Goal: Information Seeking & Learning: Find specific fact

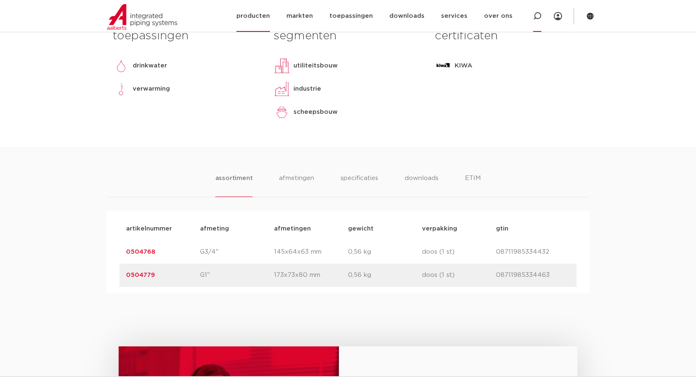
click at [536, 12] on icon at bounding box center [537, 16] width 10 height 10
type input "R2704"
click button "Zoeken" at bounding box center [0, 0] width 0 height 0
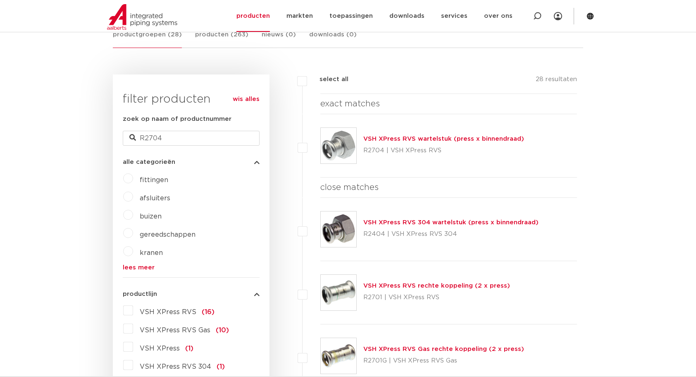
scroll to position [96, 0]
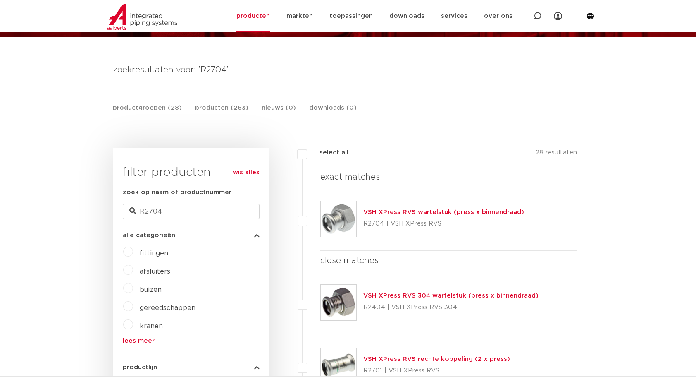
click at [443, 212] on link "VSH XPress RVS wartelstuk (press x binnendraad)" at bounding box center [443, 212] width 161 height 6
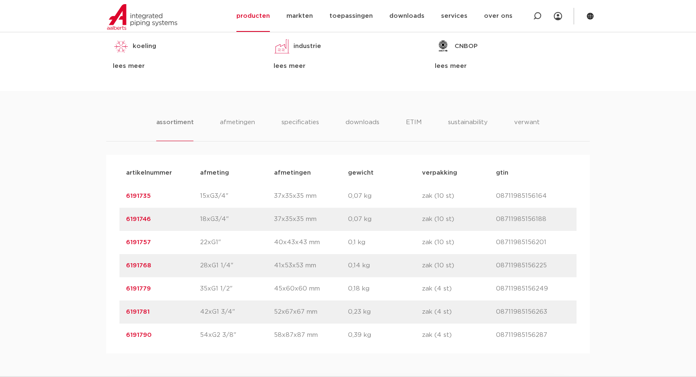
scroll to position [482, 0]
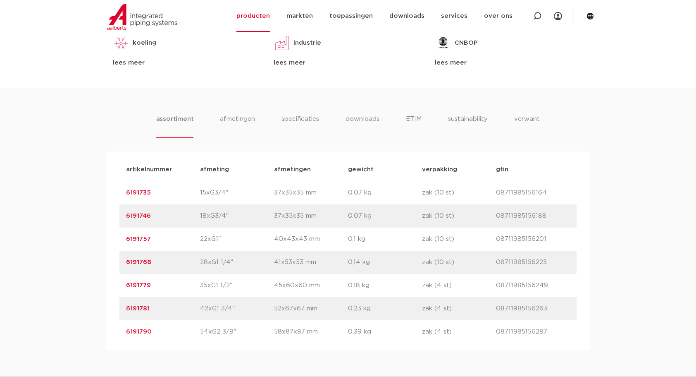
click at [136, 237] on link "6191757" at bounding box center [138, 239] width 25 height 6
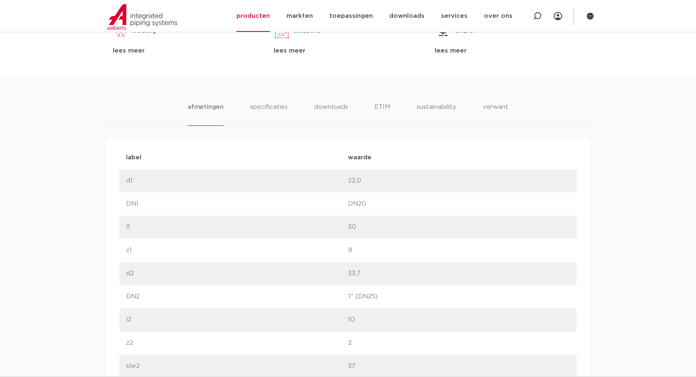
scroll to position [386, 0]
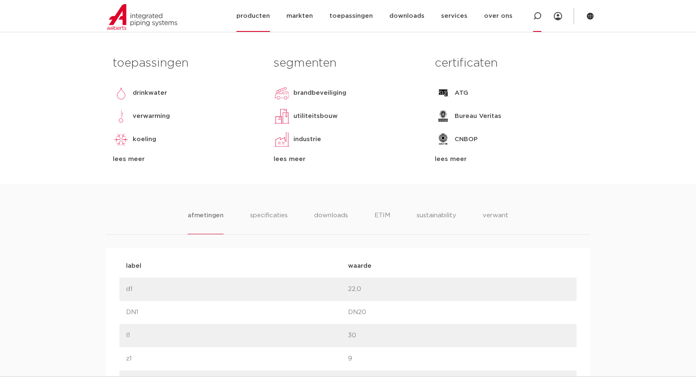
click at [538, 15] on icon at bounding box center [537, 16] width 8 height 8
type input "C1446"
click button "Zoeken" at bounding box center [0, 0] width 0 height 0
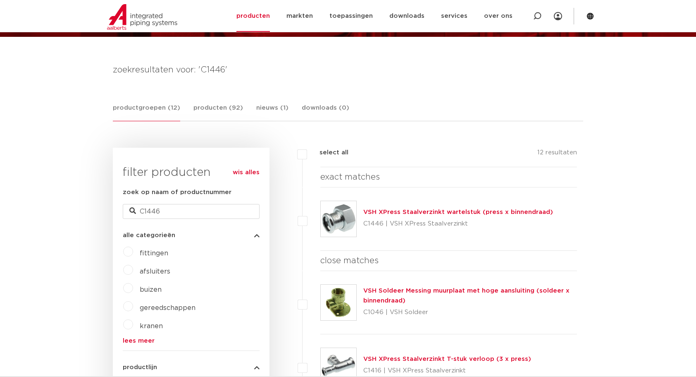
click at [421, 211] on link "VSH XPress Staalverzinkt wartelstuk (press x binnendraad)" at bounding box center [458, 212] width 190 height 6
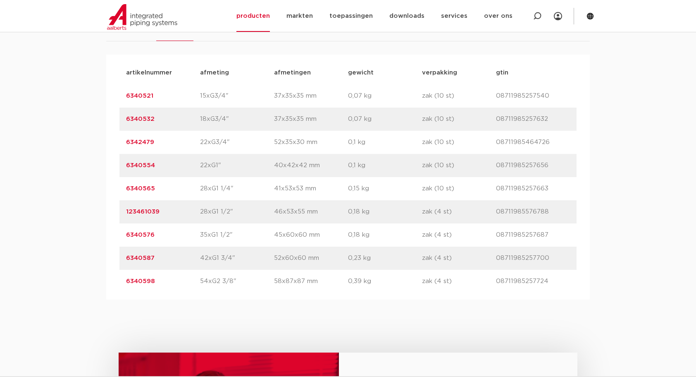
click at [146, 165] on link "6340554" at bounding box center [140, 165] width 29 height 6
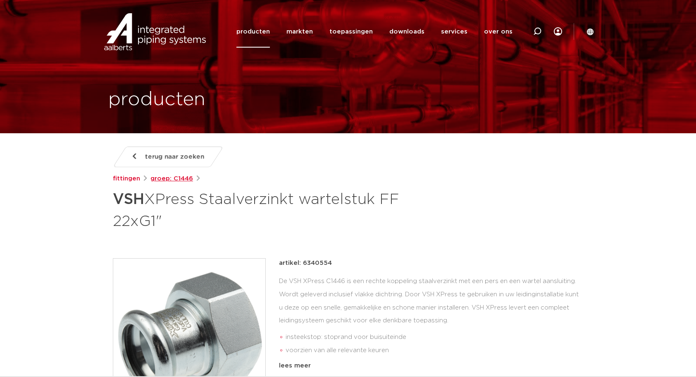
click at [180, 181] on link "groep: C1446" at bounding box center [171, 179] width 43 height 10
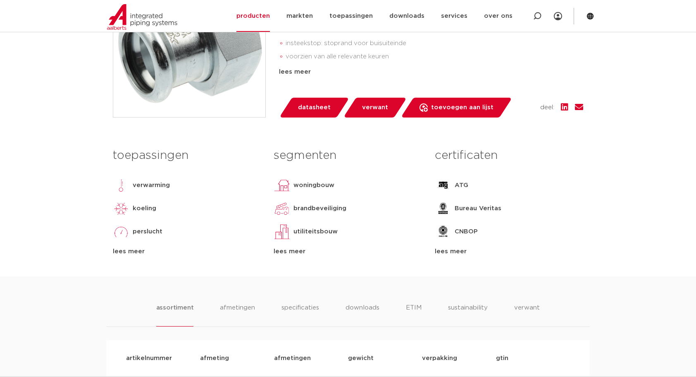
scroll to position [386, 0]
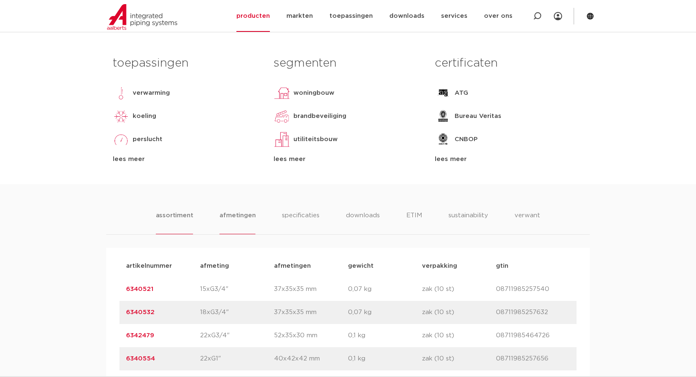
click at [233, 212] on li "afmetingen" at bounding box center [237, 222] width 36 height 24
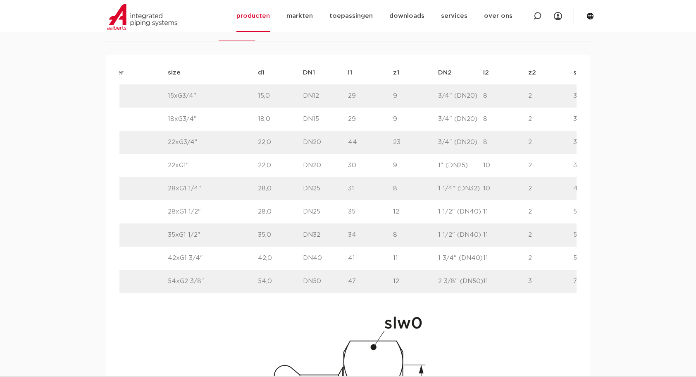
scroll to position [0, 0]
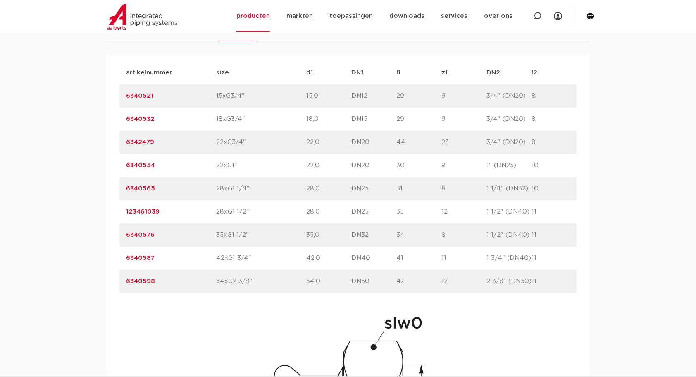
drag, startPoint x: 154, startPoint y: 258, endPoint x: 114, endPoint y: 256, distance: 39.7
click at [114, 256] on div "artikelnummer afmeting afmetingen gewicht verpakking gtin artikelnummer 6340521…" at bounding box center [348, 323] width 484 height 536
click at [159, 256] on div "artikelnummer 6340587" at bounding box center [171, 258] width 90 height 10
drag, startPoint x: 158, startPoint y: 260, endPoint x: 125, endPoint y: 257, distance: 33.6
click at [125, 257] on div "artikelnummer 6340587 size 42xG1 3/4"" at bounding box center [486, 257] width 734 height 23
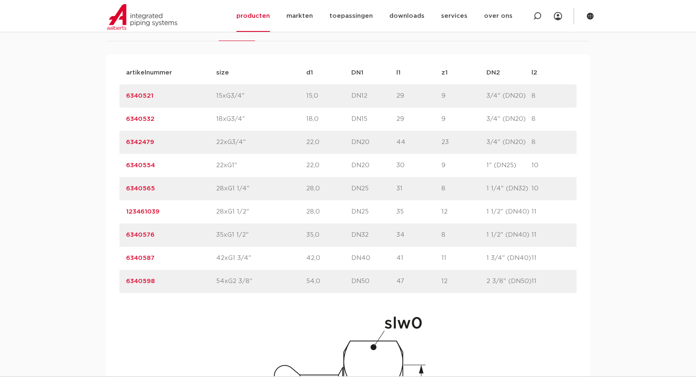
copy link "6340587"
click at [165, 255] on div "artikelnummer 6340587" at bounding box center [171, 258] width 90 height 10
copy link "6340587"
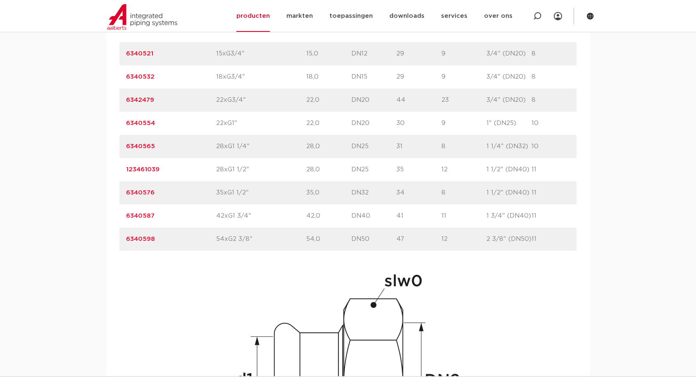
drag, startPoint x: 158, startPoint y: 237, endPoint x: 123, endPoint y: 242, distance: 35.1
click at [123, 242] on div "artikelnummer 6340598 size 54xG2 3/8"" at bounding box center [486, 238] width 734 height 23
copy link "6340598"
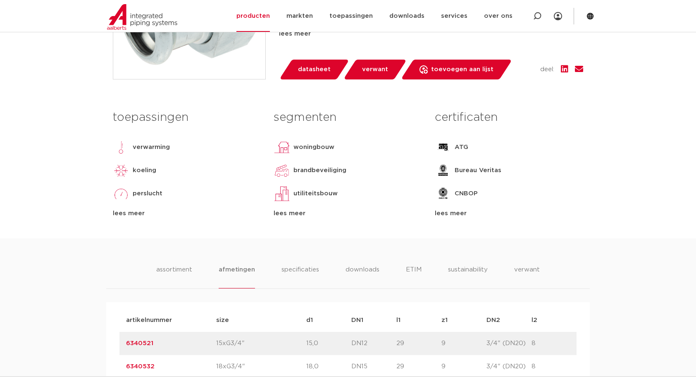
scroll to position [428, 0]
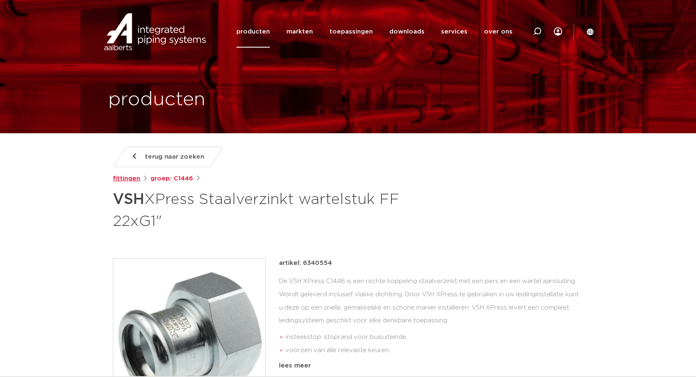
click at [126, 180] on link "fittingen" at bounding box center [126, 179] width 27 height 10
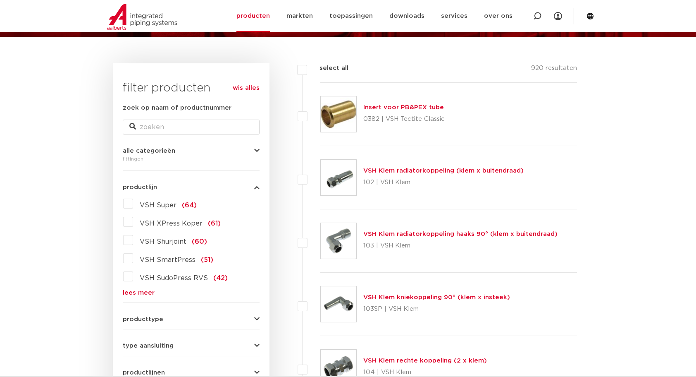
click at [145, 292] on link "lees meer" at bounding box center [191, 292] width 137 height 6
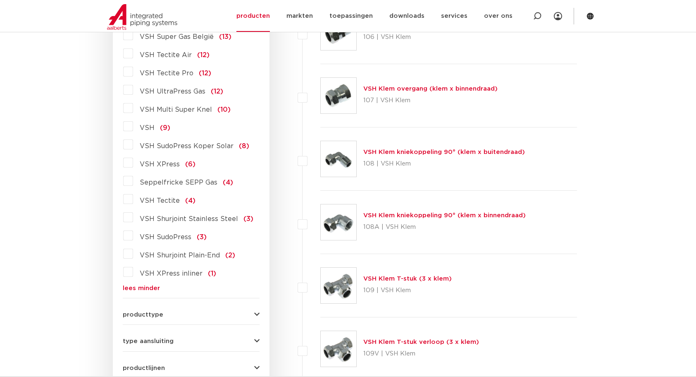
scroll to position [771, 0]
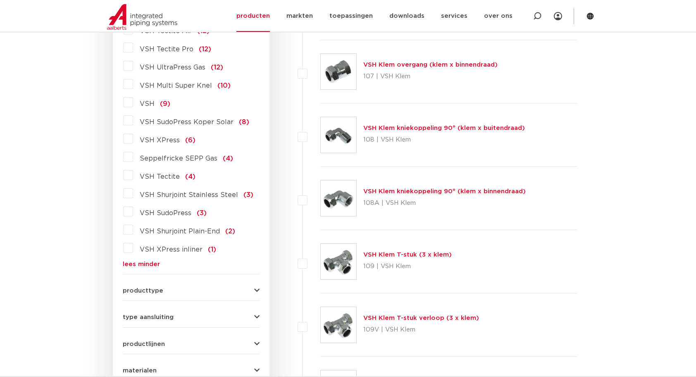
click at [206, 315] on button "type aansluiting" at bounding box center [191, 317] width 137 height 6
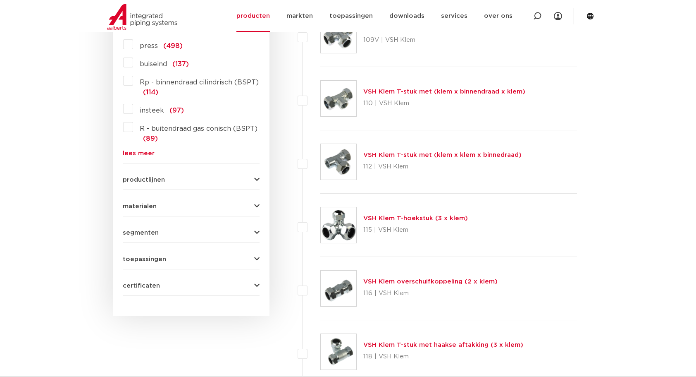
click at [145, 151] on link "lees meer" at bounding box center [191, 153] width 137 height 6
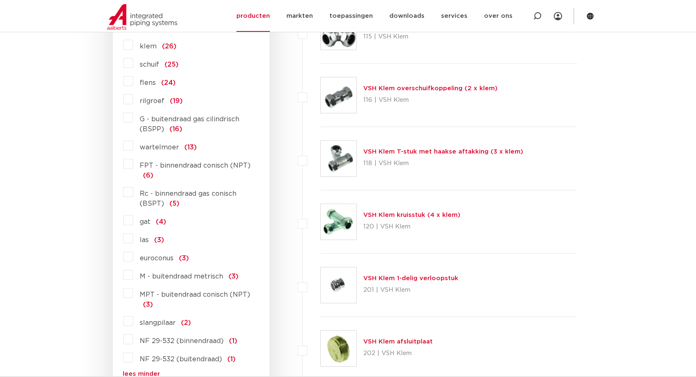
scroll to position [1157, 0]
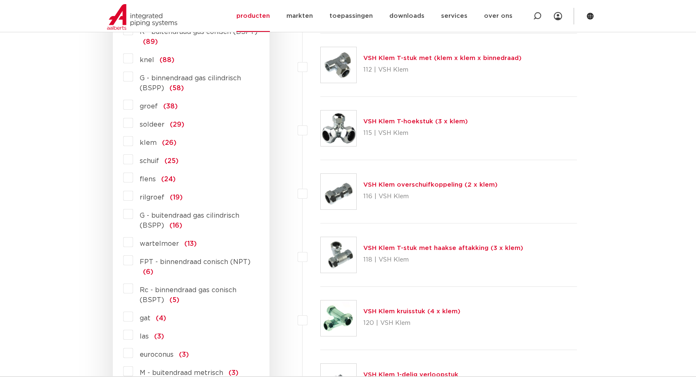
click at [133, 238] on label "wartelmoer (13)" at bounding box center [165, 241] width 64 height 13
click at [0, 0] on input "wartelmoer (13)" at bounding box center [0, 0] width 0 height 0
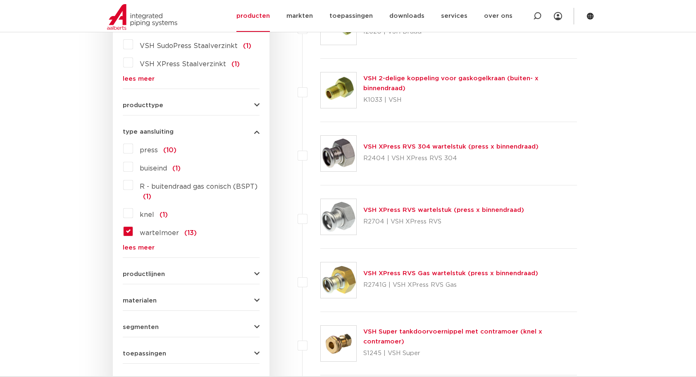
scroll to position [352, 0]
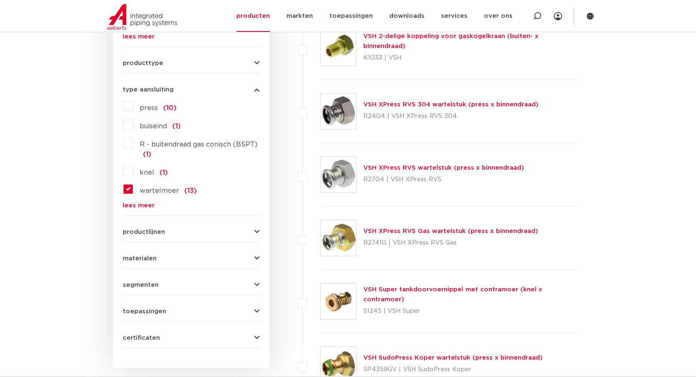
click at [138, 203] on link "lees meer" at bounding box center [191, 205] width 137 height 6
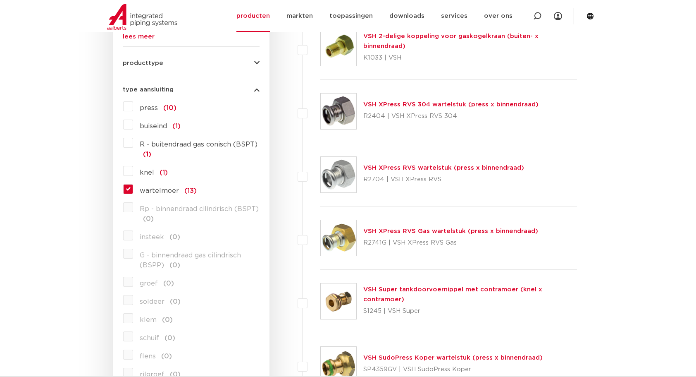
click at [133, 187] on label "wartelmoer (13)" at bounding box center [165, 188] width 64 height 13
click at [0, 0] on input "wartelmoer (13)" at bounding box center [0, 0] width 0 height 0
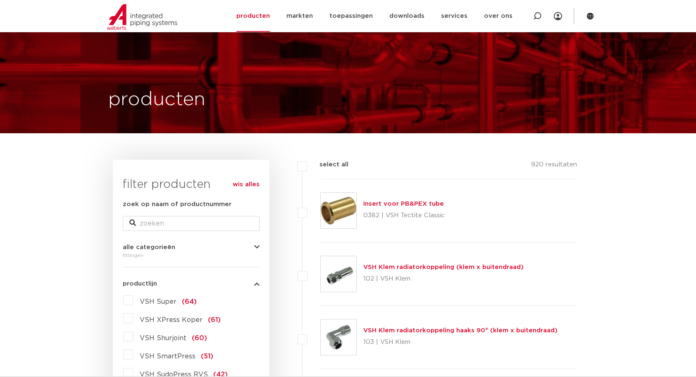
scroll to position [289, 0]
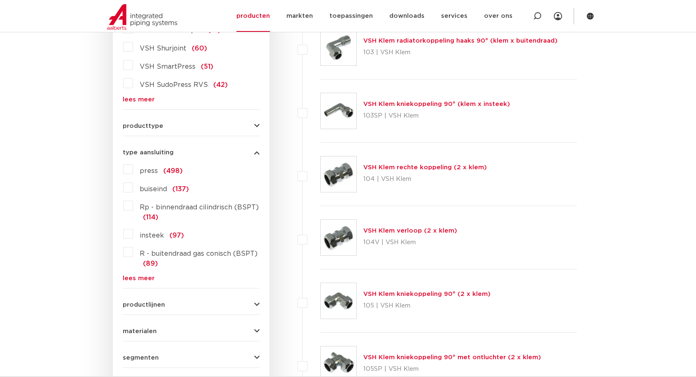
click at [138, 277] on link "lees meer" at bounding box center [191, 278] width 137 height 6
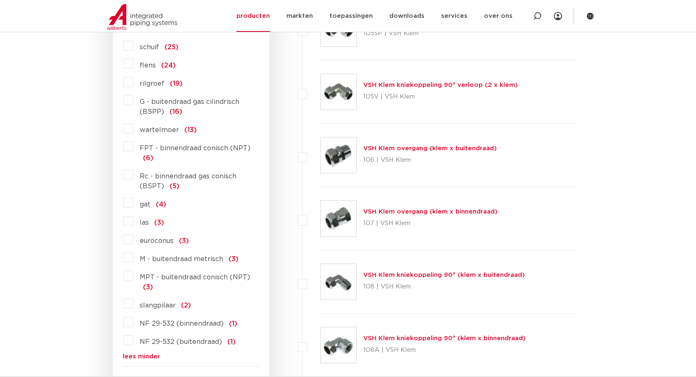
scroll to position [675, 0]
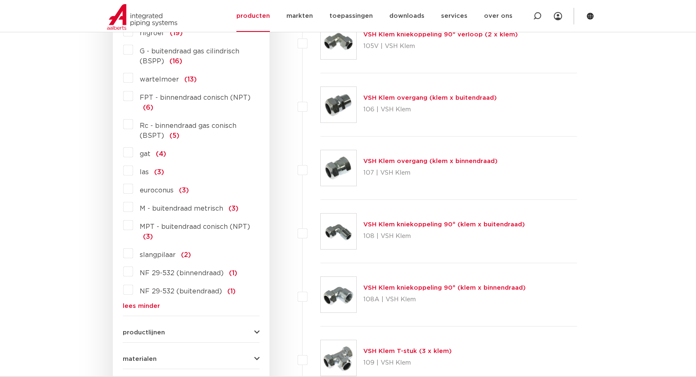
click at [133, 95] on label "FPT - binnendraad conisch (NPT) (6)" at bounding box center [196, 100] width 126 height 23
click at [0, 0] on input "FPT - binnendraad conisch (NPT) (6)" at bounding box center [0, 0] width 0 height 0
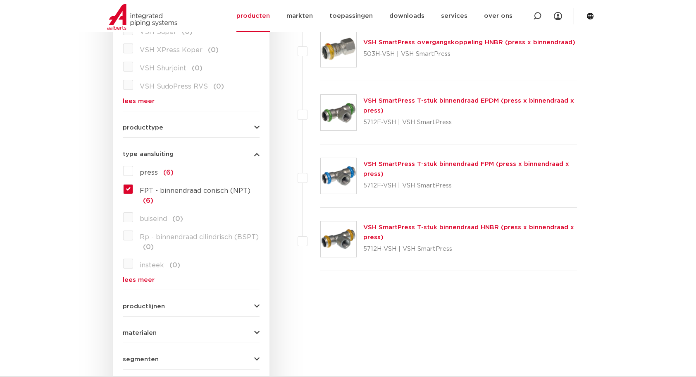
scroll to position [289, 0]
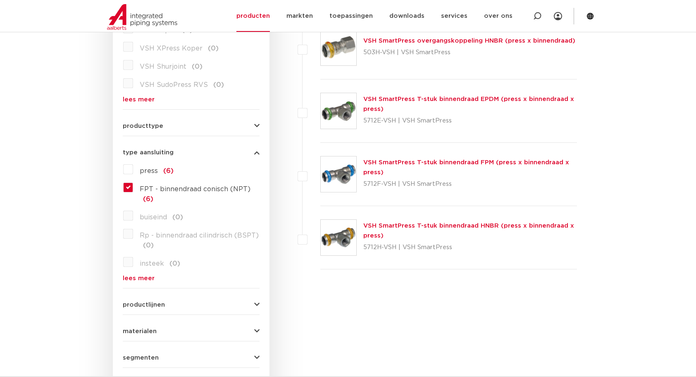
click at [141, 276] on link "lees meer" at bounding box center [191, 278] width 137 height 6
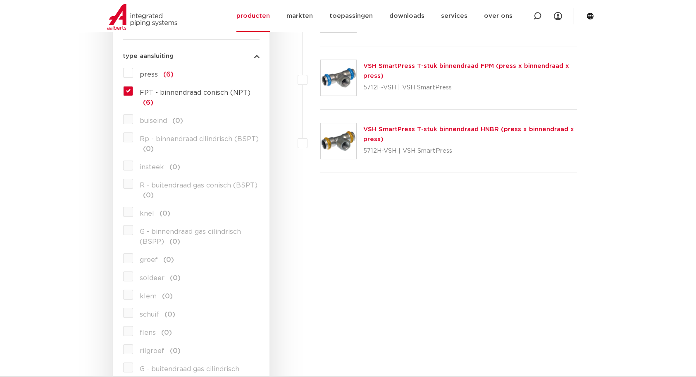
click at [133, 93] on label "FPT - binnendraad conisch (NPT) (6)" at bounding box center [196, 95] width 126 height 23
click at [0, 0] on input "FPT - binnendraad conisch (NPT) (6)" at bounding box center [0, 0] width 0 height 0
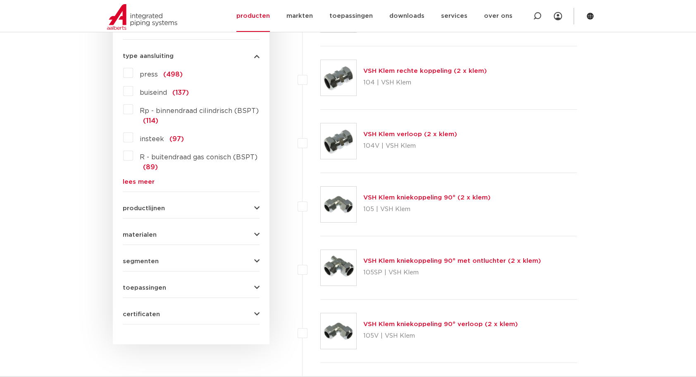
click at [134, 182] on link "lees meer" at bounding box center [191, 182] width 137 height 6
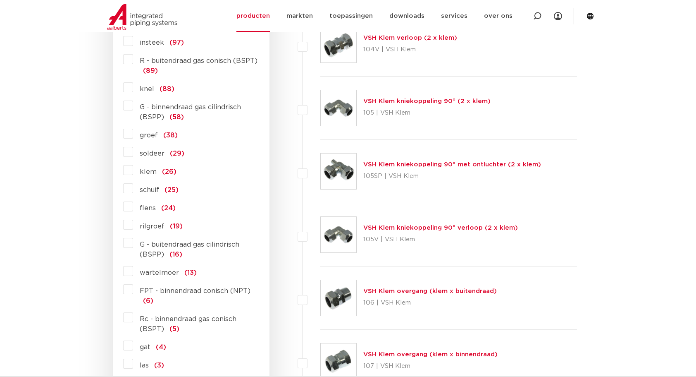
scroll to position [579, 0]
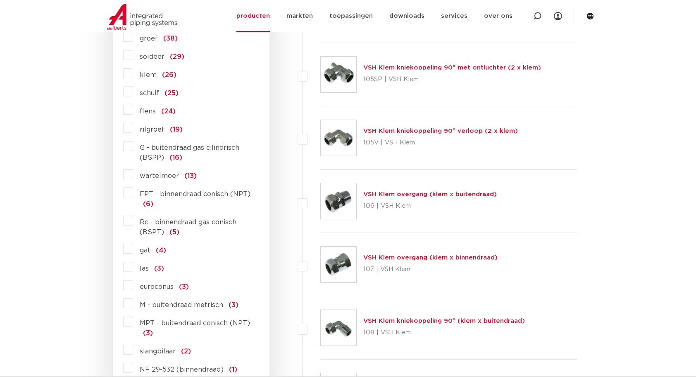
click at [133, 222] on label "Rc - binnendraad gas conisch (BSPT) (5)" at bounding box center [196, 225] width 126 height 23
click at [0, 0] on input "Rc - binnendraad gas conisch (BSPT) (5)" at bounding box center [0, 0] width 0 height 0
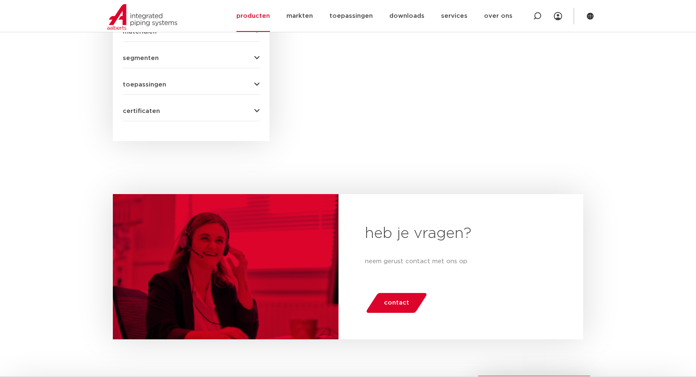
scroll to position [289, 0]
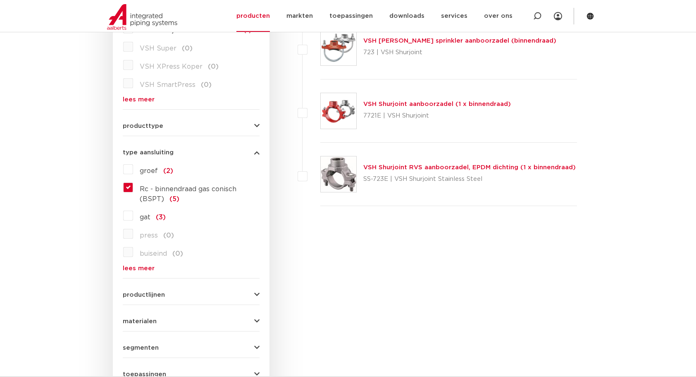
click at [139, 266] on link "lees meer" at bounding box center [191, 268] width 137 height 6
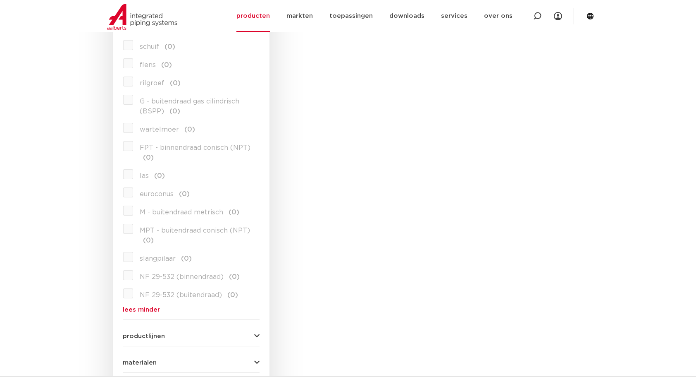
scroll to position [675, 0]
click at [136, 303] on link "lees minder" at bounding box center [191, 306] width 137 height 6
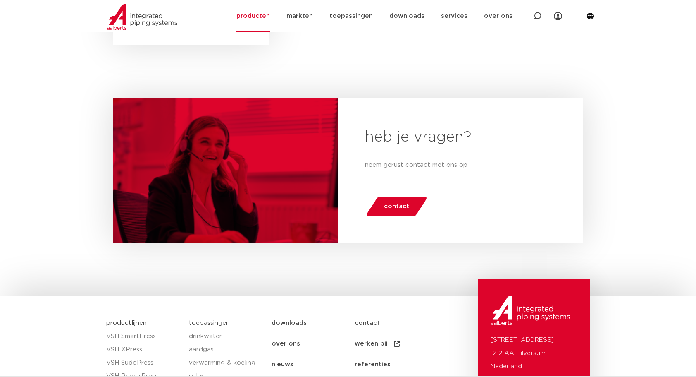
scroll to position [289, 0]
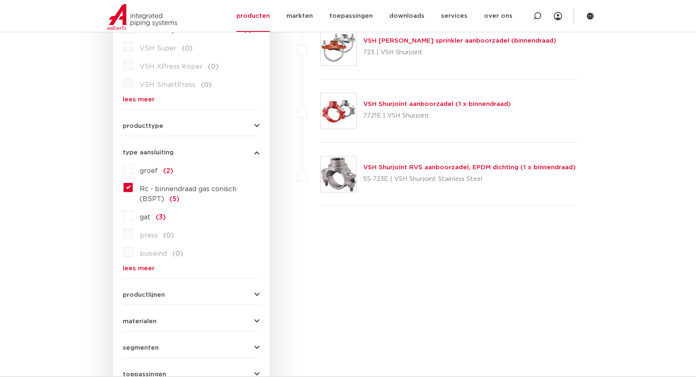
click at [133, 188] on label "Rc - binnendraad gas conisch (BSPT) (5)" at bounding box center [196, 192] width 126 height 23
click at [0, 0] on input "Rc - binnendraad gas conisch (BSPT) (5)" at bounding box center [0, 0] width 0 height 0
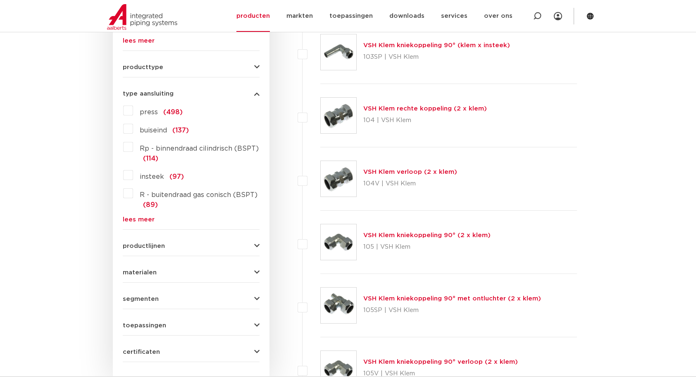
scroll to position [386, 0]
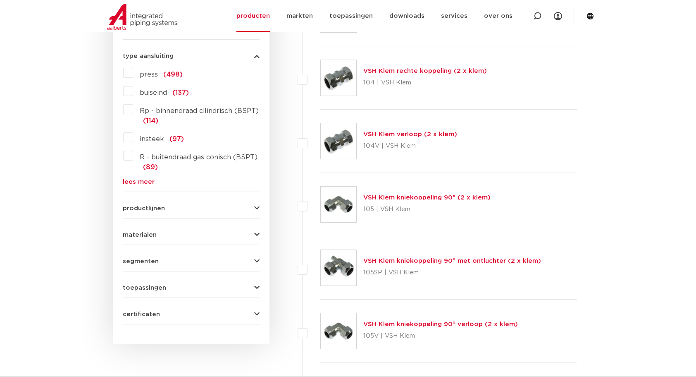
click at [138, 179] on link "lees meer" at bounding box center [191, 182] width 137 height 6
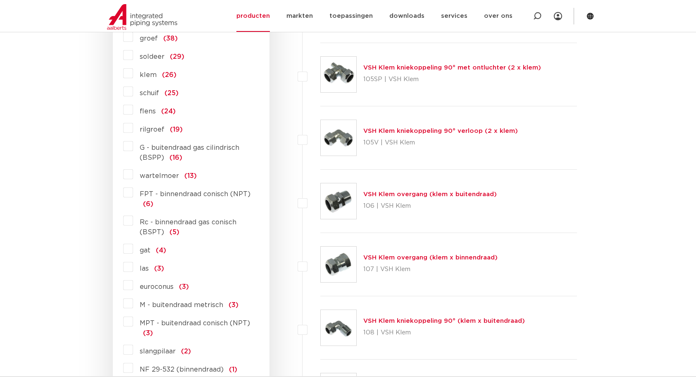
scroll to position [675, 0]
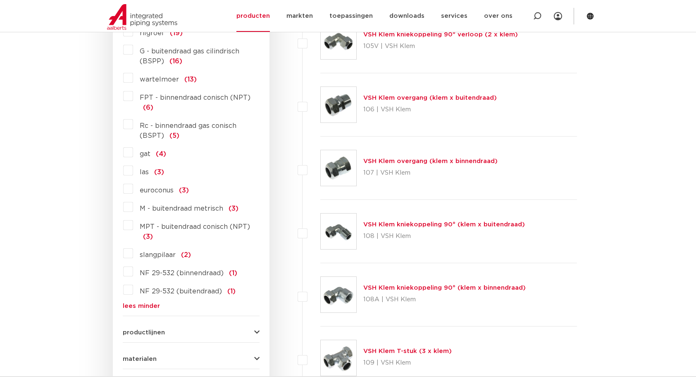
click at [133, 207] on label "M - buitendraad metrisch (3)" at bounding box center [185, 206] width 105 height 13
click at [0, 0] on input "M - buitendraad metrisch (3)" at bounding box center [0, 0] width 0 height 0
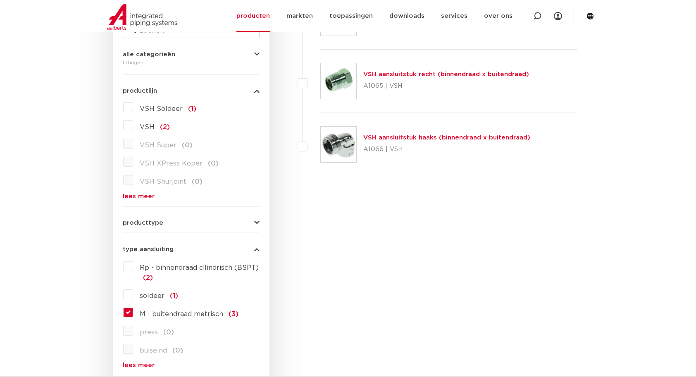
scroll to position [289, 0]
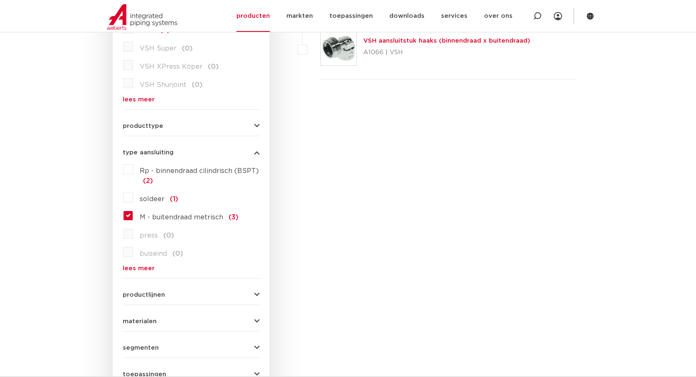
click at [133, 215] on label "M - buitendraad metrisch (3)" at bounding box center [185, 215] width 105 height 13
click at [0, 0] on input "M - buitendraad metrisch (3)" at bounding box center [0, 0] width 0 height 0
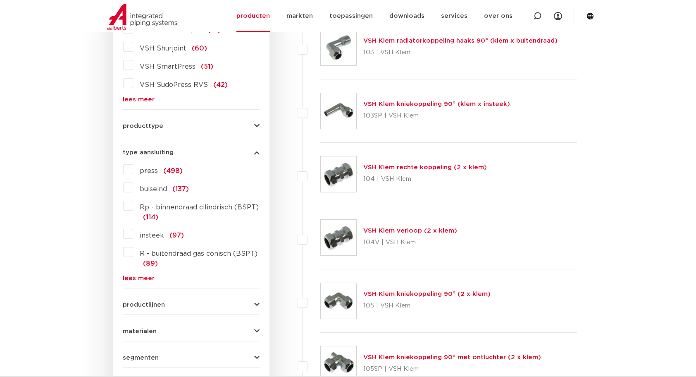
click at [131, 279] on link "lees meer" at bounding box center [191, 278] width 137 height 6
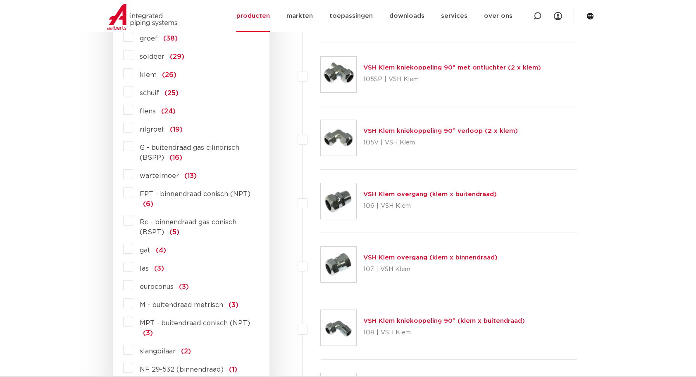
scroll to position [675, 0]
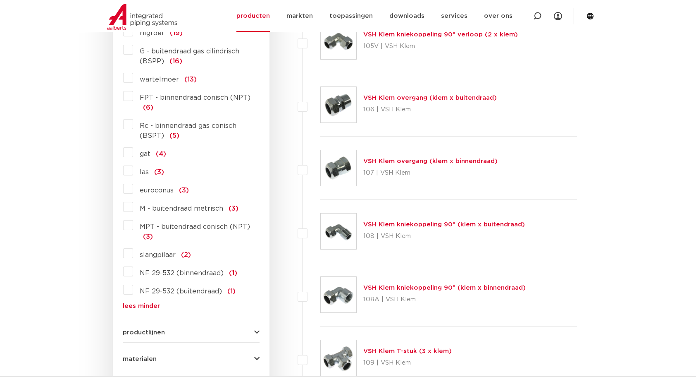
click at [133, 267] on label "NF 29-532 (binnendraad) (1)" at bounding box center [185, 271] width 104 height 13
click at [0, 0] on input "NF 29-532 (binnendraad) (1)" at bounding box center [0, 0] width 0 height 0
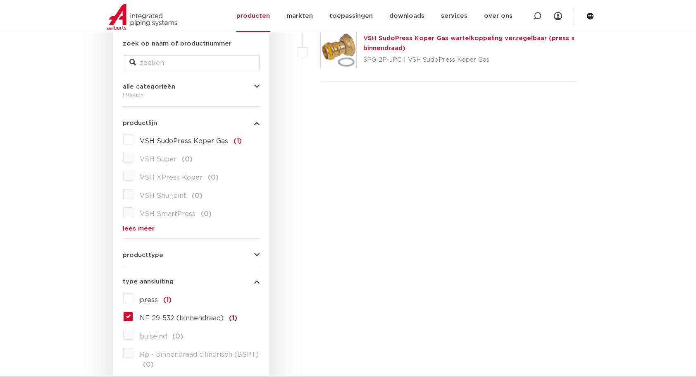
scroll to position [289, 0]
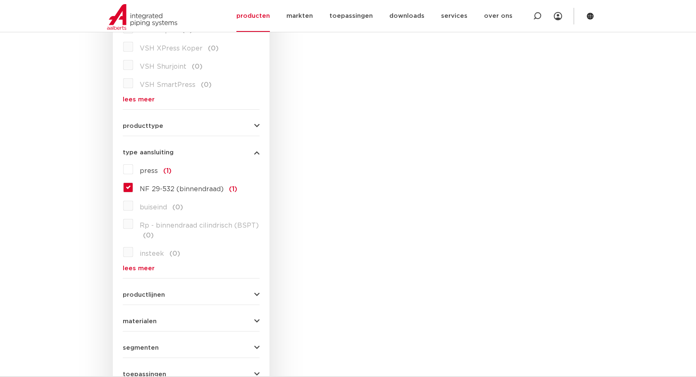
click at [133, 185] on label "NF 29-532 (binnendraad) (1)" at bounding box center [185, 187] width 104 height 13
click at [0, 0] on input "NF 29-532 (binnendraad) (1)" at bounding box center [0, 0] width 0 height 0
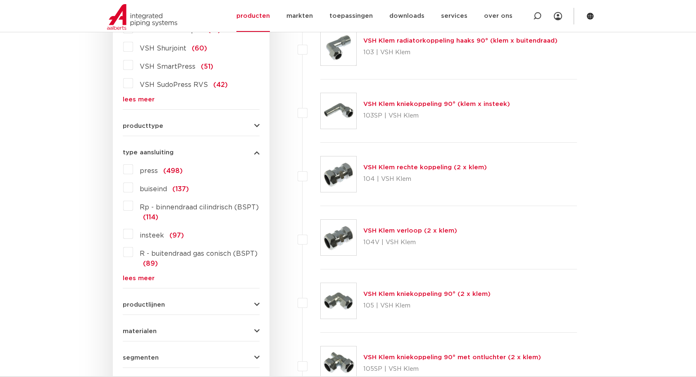
click at [145, 275] on link "lees meer" at bounding box center [191, 278] width 137 height 6
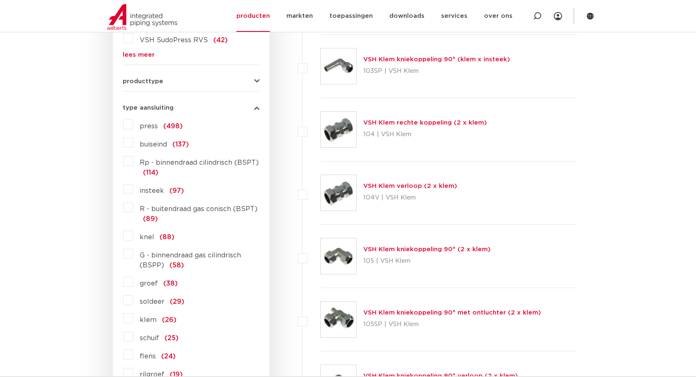
scroll to position [386, 0]
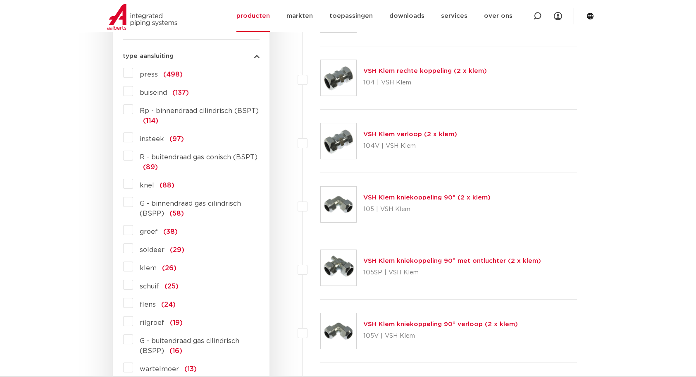
click at [133, 339] on label "G - buitendraad gas cilindrisch (BSPP) (16)" at bounding box center [196, 343] width 126 height 23
click at [0, 0] on input "G - buitendraad gas cilindrisch (BSPP) (16)" at bounding box center [0, 0] width 0 height 0
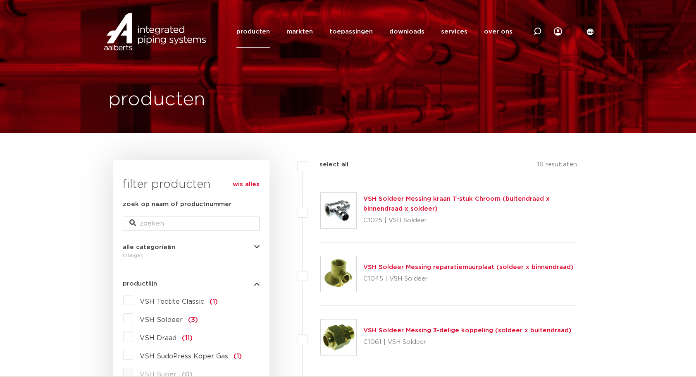
click at [539, 29] on icon at bounding box center [537, 31] width 8 height 8
type input "C1446"
click button "Zoeken" at bounding box center [0, 0] width 0 height 0
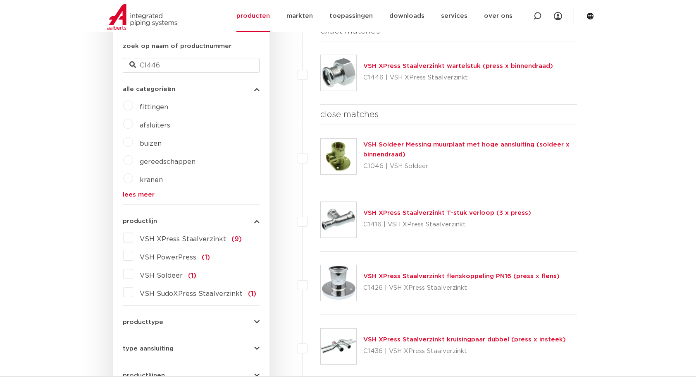
scroll to position [193, 0]
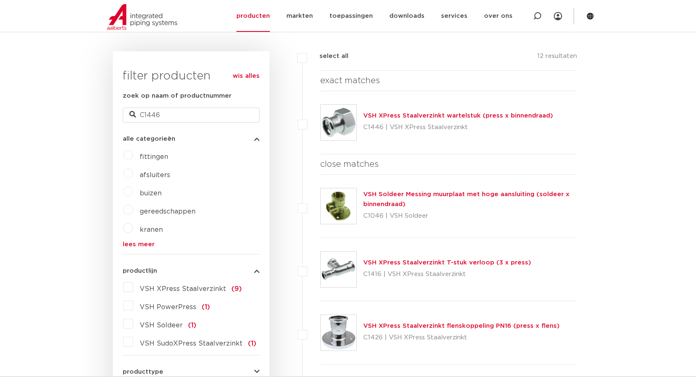
click at [460, 115] on link "VSH XPress Staalverzinkt wartelstuk (press x binnendraad)" at bounding box center [458, 115] width 190 height 6
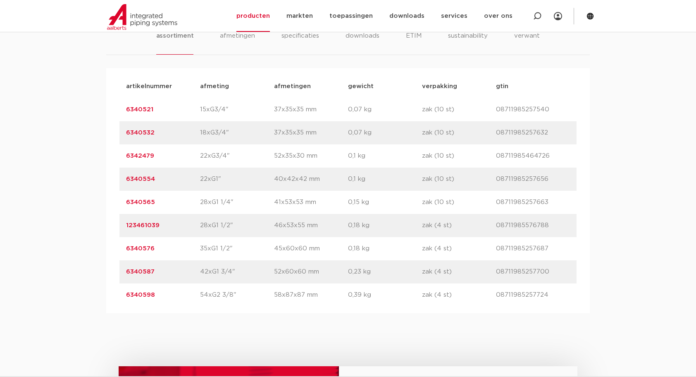
scroll to position [579, 0]
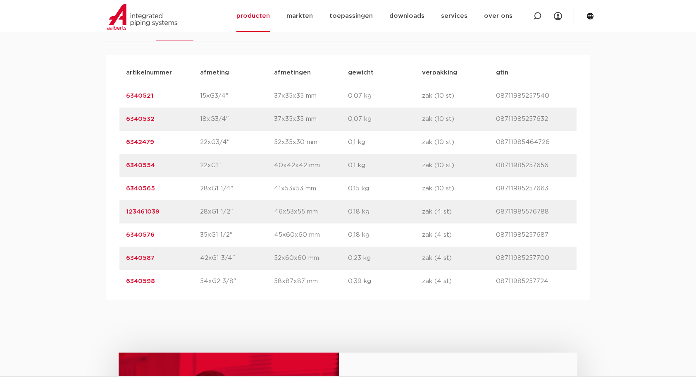
click at [136, 255] on link "6340587" at bounding box center [140, 258] width 29 height 6
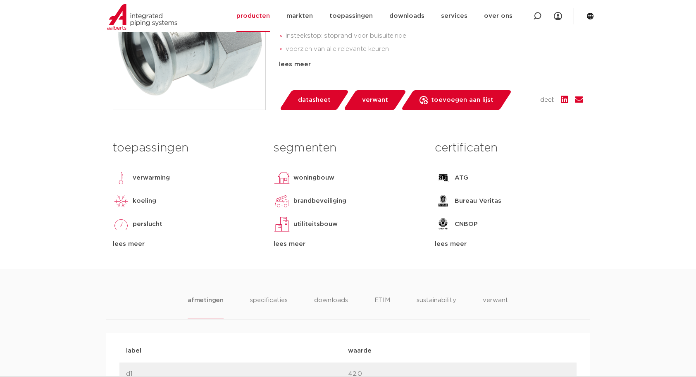
scroll to position [289, 0]
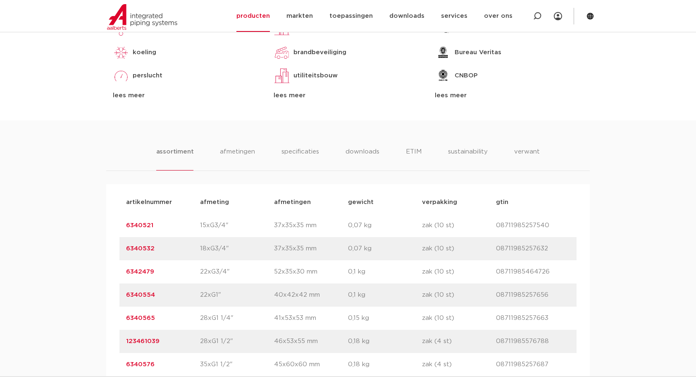
scroll to position [386, 0]
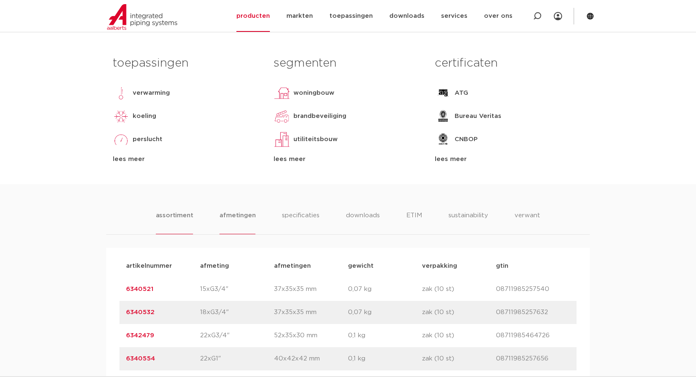
click at [238, 215] on li "afmetingen" at bounding box center [237, 222] width 36 height 24
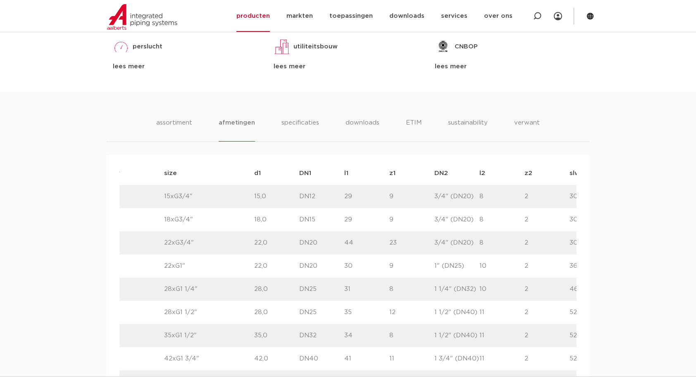
scroll to position [482, 0]
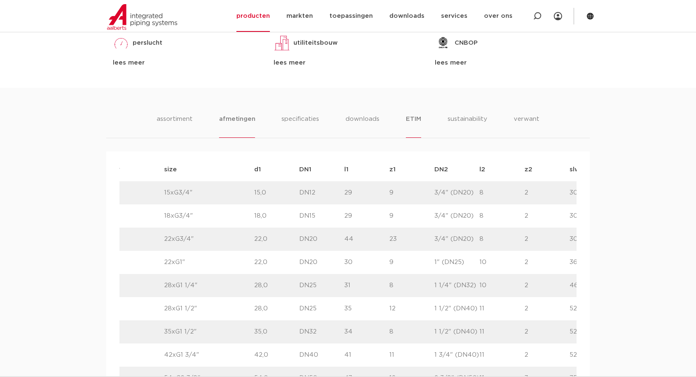
click at [408, 118] on li "ETIM" at bounding box center [413, 126] width 15 height 24
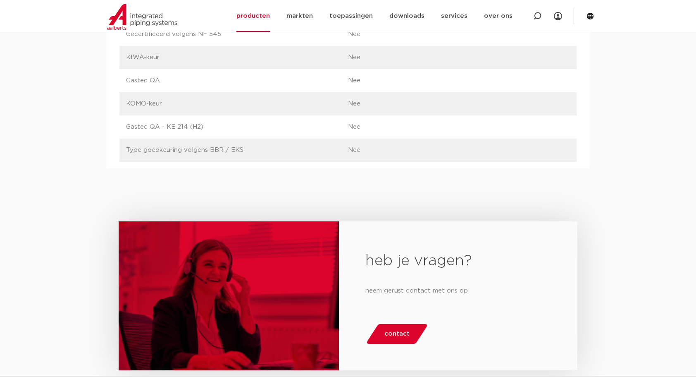
scroll to position [1061, 0]
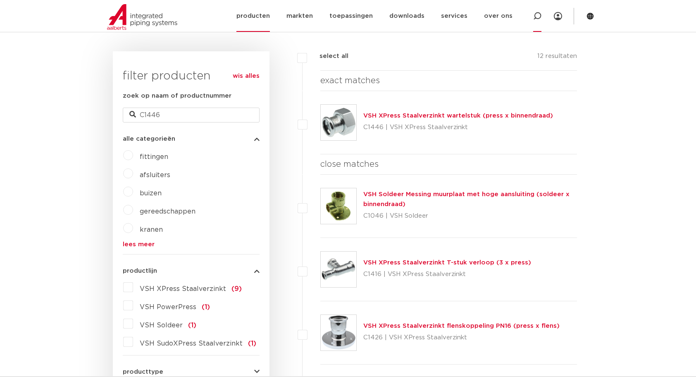
click at [536, 14] on icon at bounding box center [537, 16] width 8 height 8
type input "R2705"
click button "Zoeken" at bounding box center [0, 0] width 0 height 0
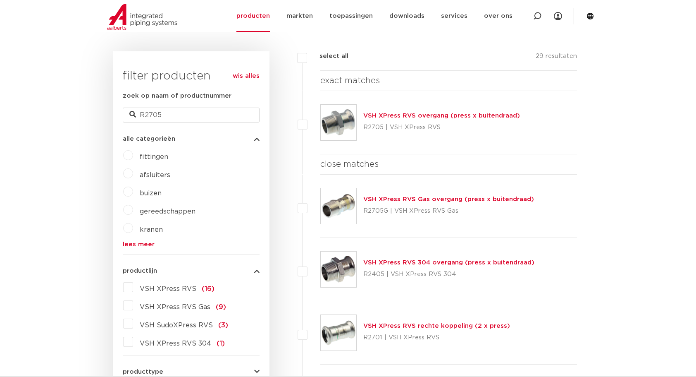
click at [441, 115] on link "VSH XPress RVS overgang (press x buitendraad)" at bounding box center [441, 115] width 157 height 6
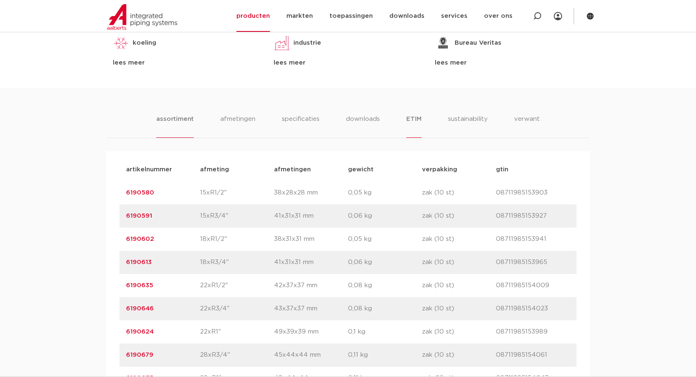
click at [406, 117] on li "ETIM" at bounding box center [413, 126] width 15 height 24
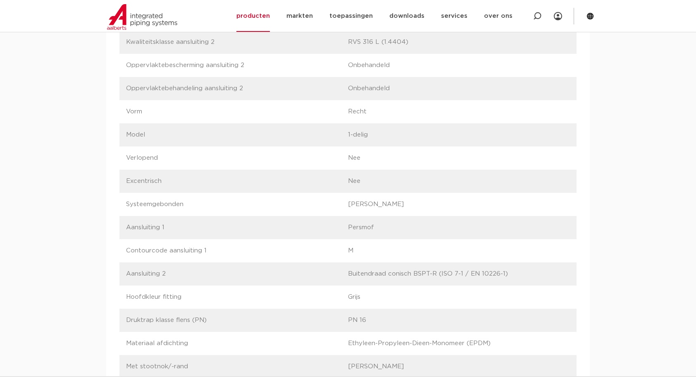
scroll to position [868, 0]
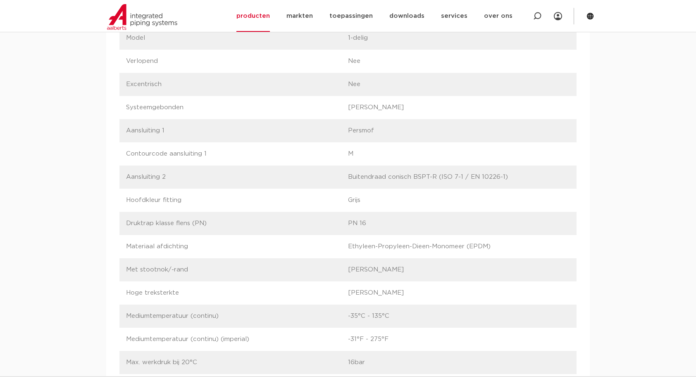
drag, startPoint x: 441, startPoint y: 176, endPoint x: 502, endPoint y: 177, distance: 61.6
click at [502, 177] on p "Buitendraad conisch BSPT-R (ISO 7-1 / EN 10226-1)" at bounding box center [459, 177] width 222 height 10
copy p "ISO 7-1 / EN 10226-1"
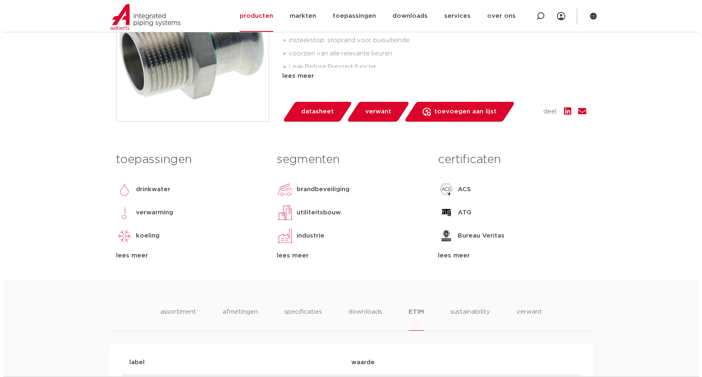
scroll to position [0, 0]
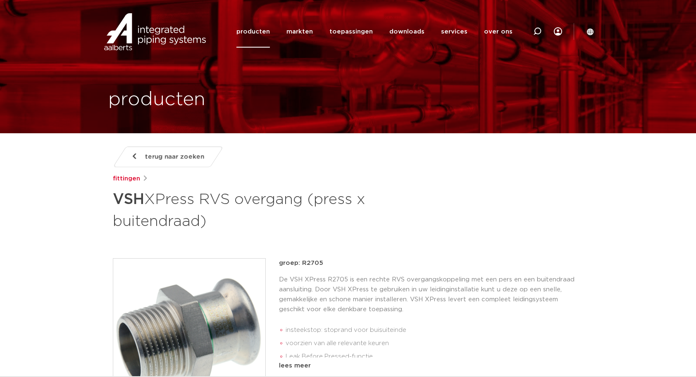
click at [589, 32] on icon at bounding box center [590, 31] width 7 height 7
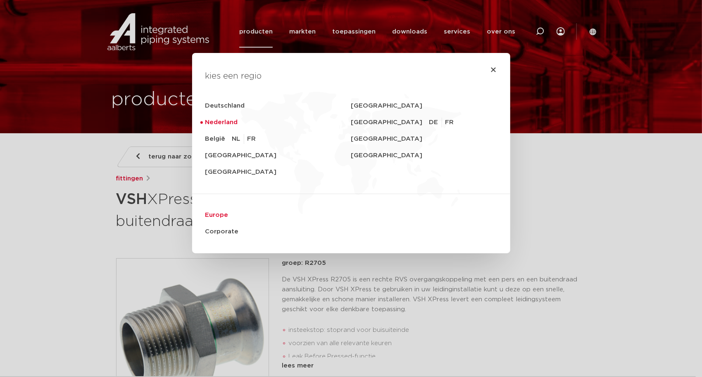
click at [220, 215] on link "Europe" at bounding box center [351, 215] width 292 height 17
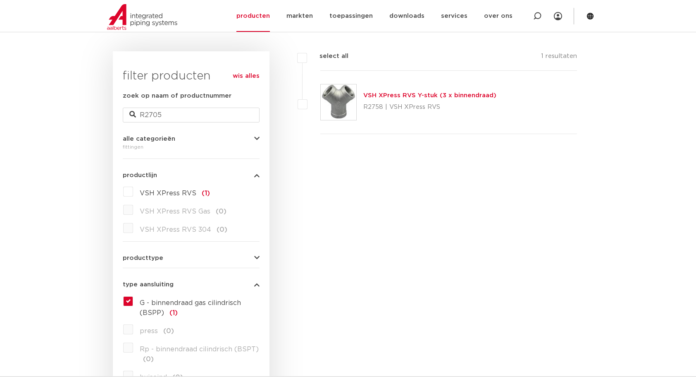
click at [250, 74] on link "wis alles" at bounding box center [246, 76] width 27 height 10
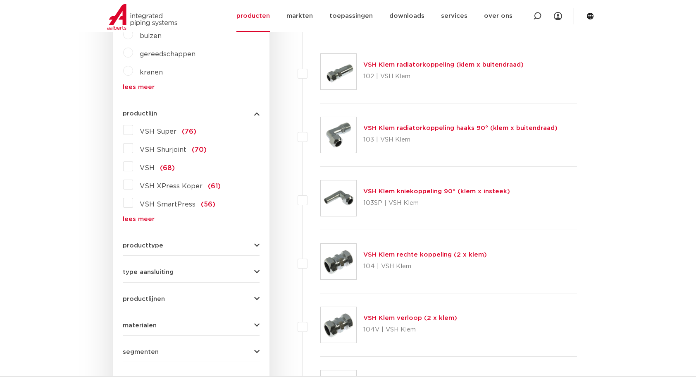
scroll to position [289, 0]
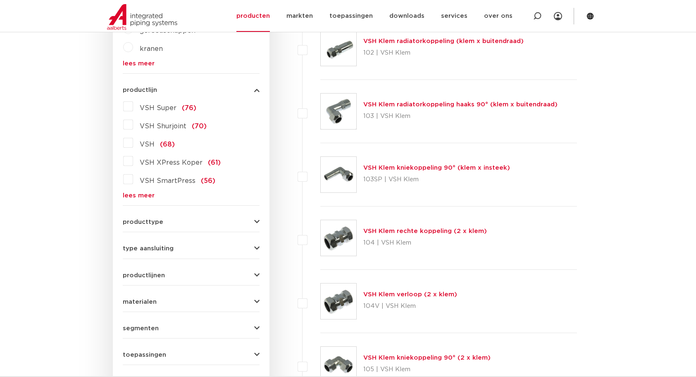
click at [257, 248] on icon "button" at bounding box center [256, 248] width 5 height 6
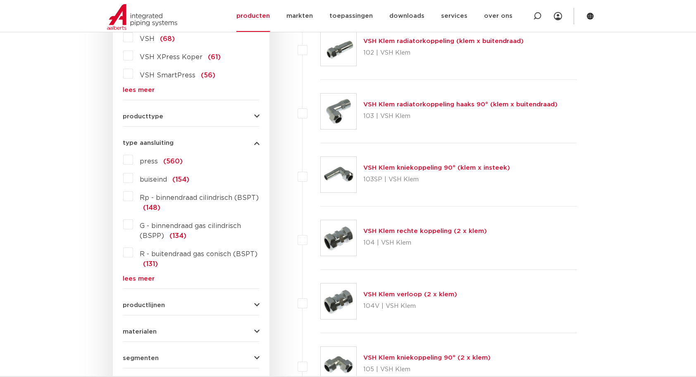
scroll to position [282, 0]
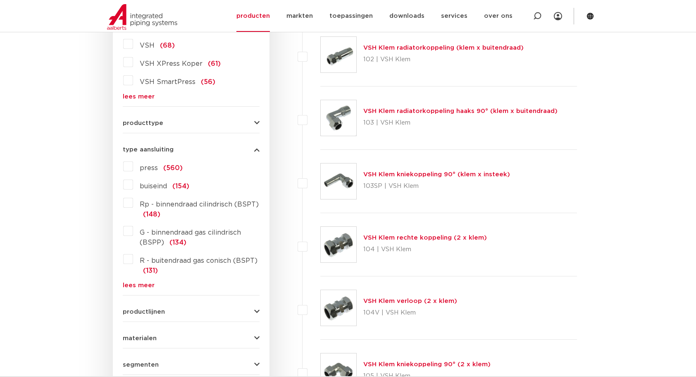
click at [138, 284] on link "lees meer" at bounding box center [191, 285] width 137 height 6
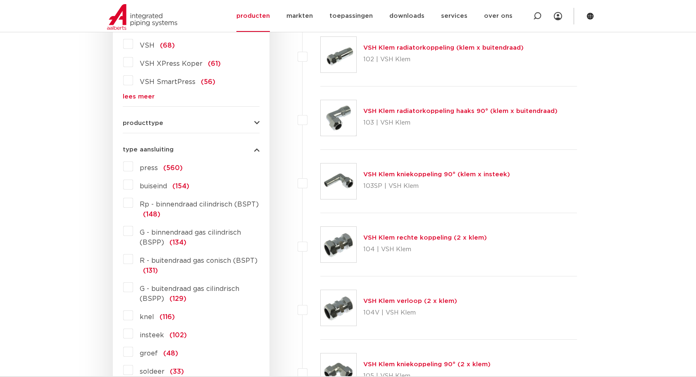
click at [133, 227] on label "G - binnendraad gas cilindrisch (BSPP) (134)" at bounding box center [196, 235] width 126 height 23
click at [0, 0] on input "G - binnendraad gas cilindrisch (BSPP) (134)" at bounding box center [0, 0] width 0 height 0
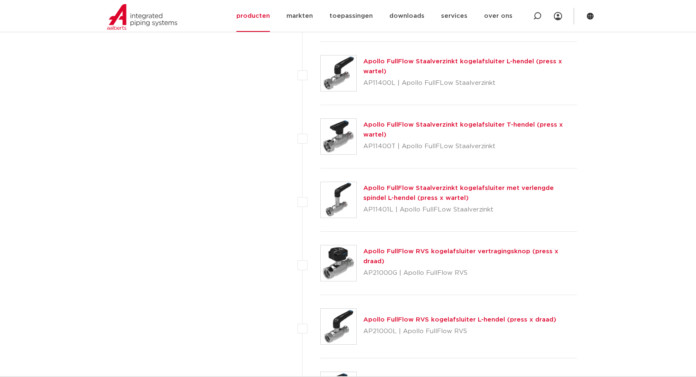
scroll to position [2790, 0]
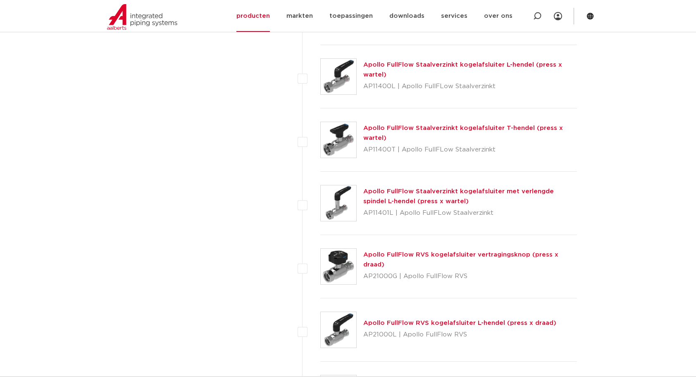
click at [504, 188] on link "Apollo FullFlow Staalverzinkt kogelafsluiter met verlengde spindel L-hendel (pr…" at bounding box center [458, 196] width 191 height 16
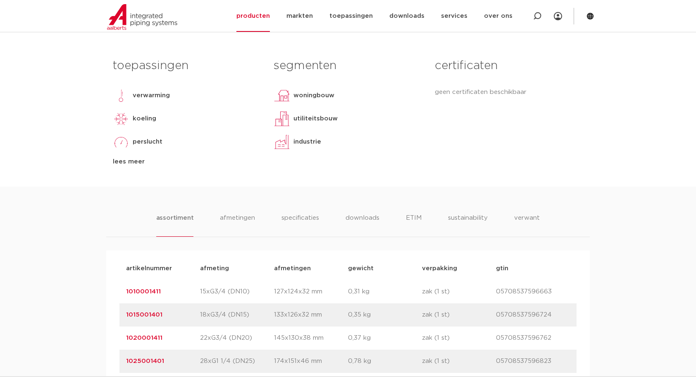
scroll to position [482, 0]
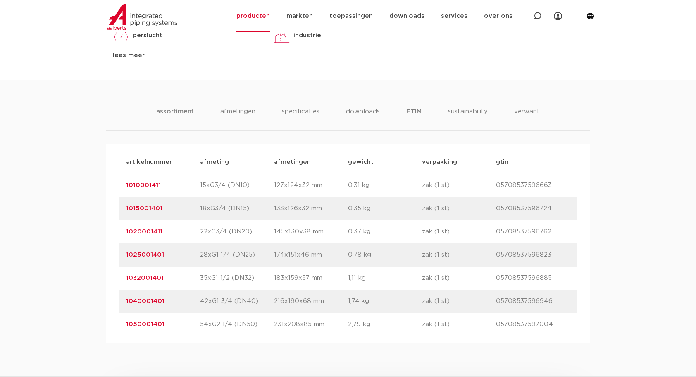
click at [415, 107] on li "ETIM" at bounding box center [413, 119] width 15 height 24
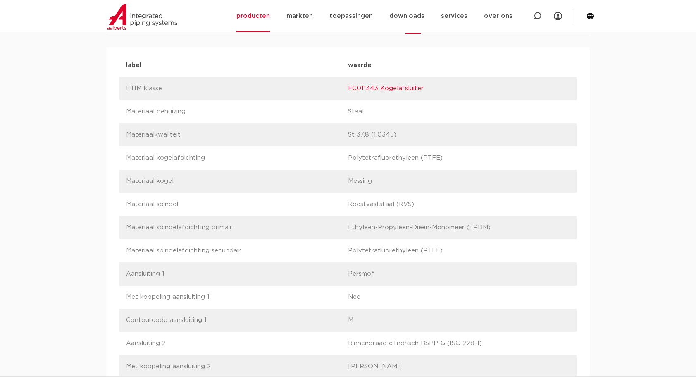
scroll to position [386, 0]
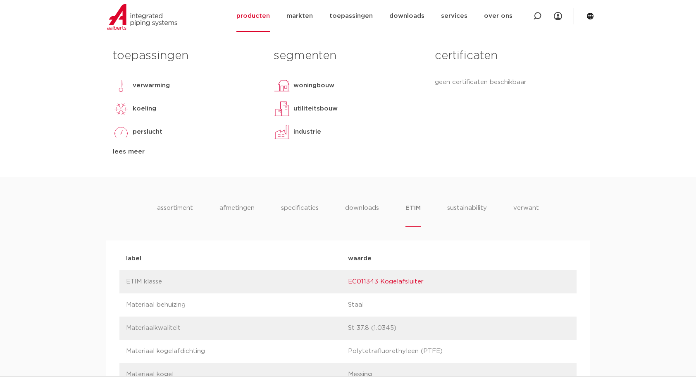
drag, startPoint x: 482, startPoint y: 186, endPoint x: 484, endPoint y: 181, distance: 4.7
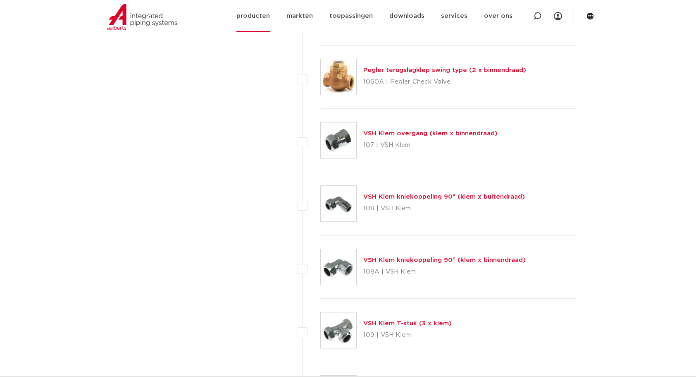
scroll to position [644, 0]
